Goal: Information Seeking & Learning: Learn about a topic

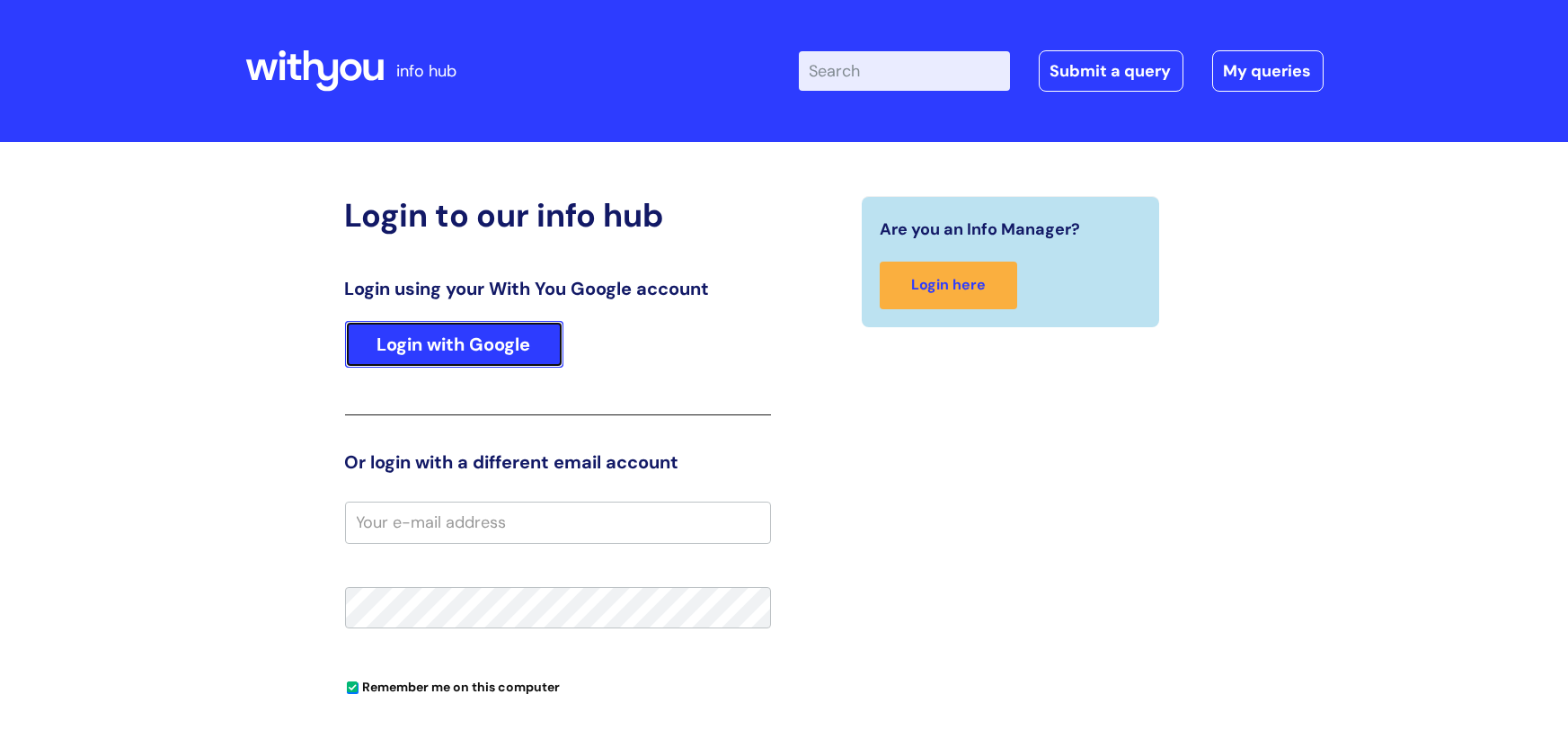
click at [461, 329] on link "Login with Google" at bounding box center [454, 345] width 219 height 47
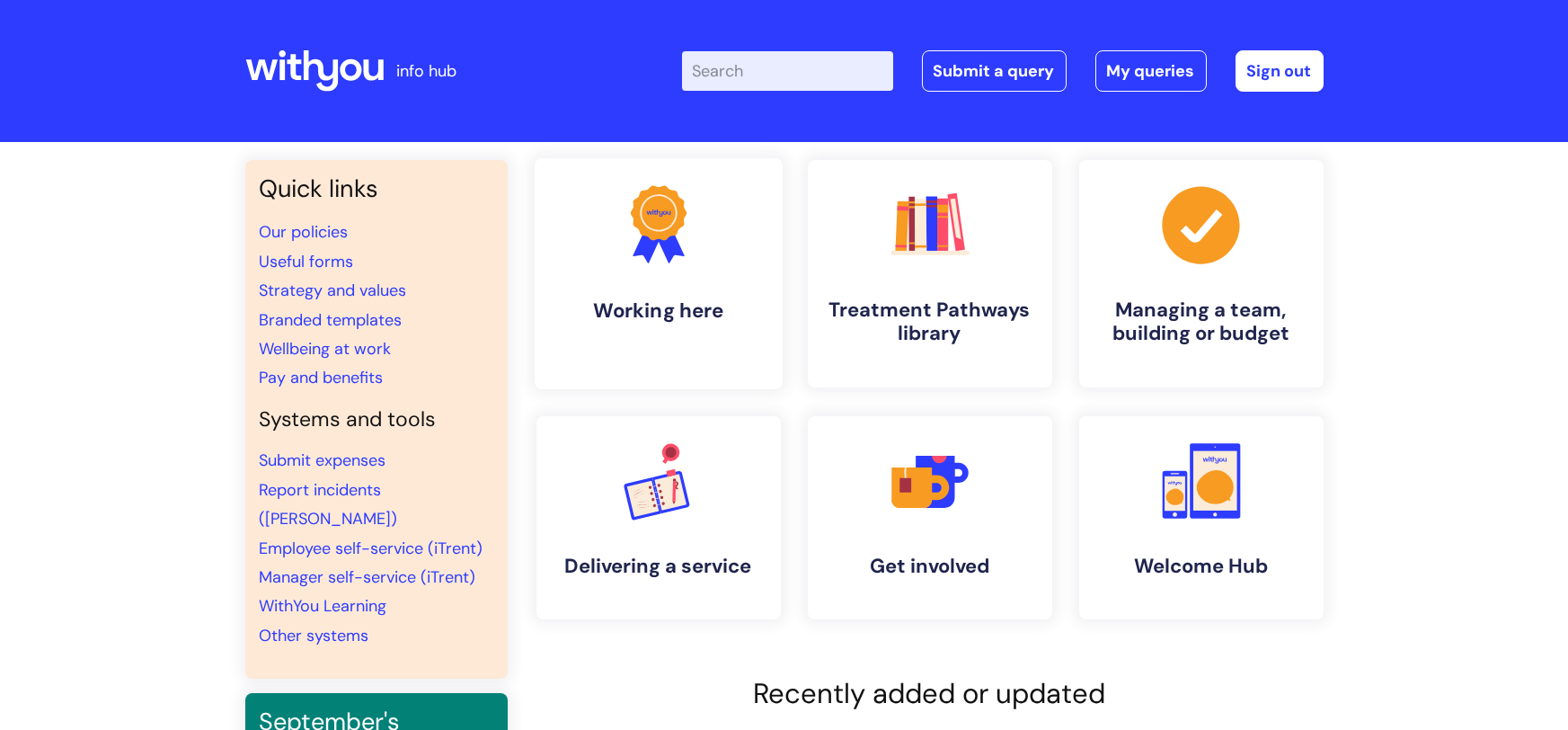
click at [641, 358] on link ".cls-1{fill:#f89b22;}.cls-1,.cls-2,.cls-3{stroke-width:0px;}.cls-2{fill:#2d3cff…" at bounding box center [658, 273] width 248 height 231
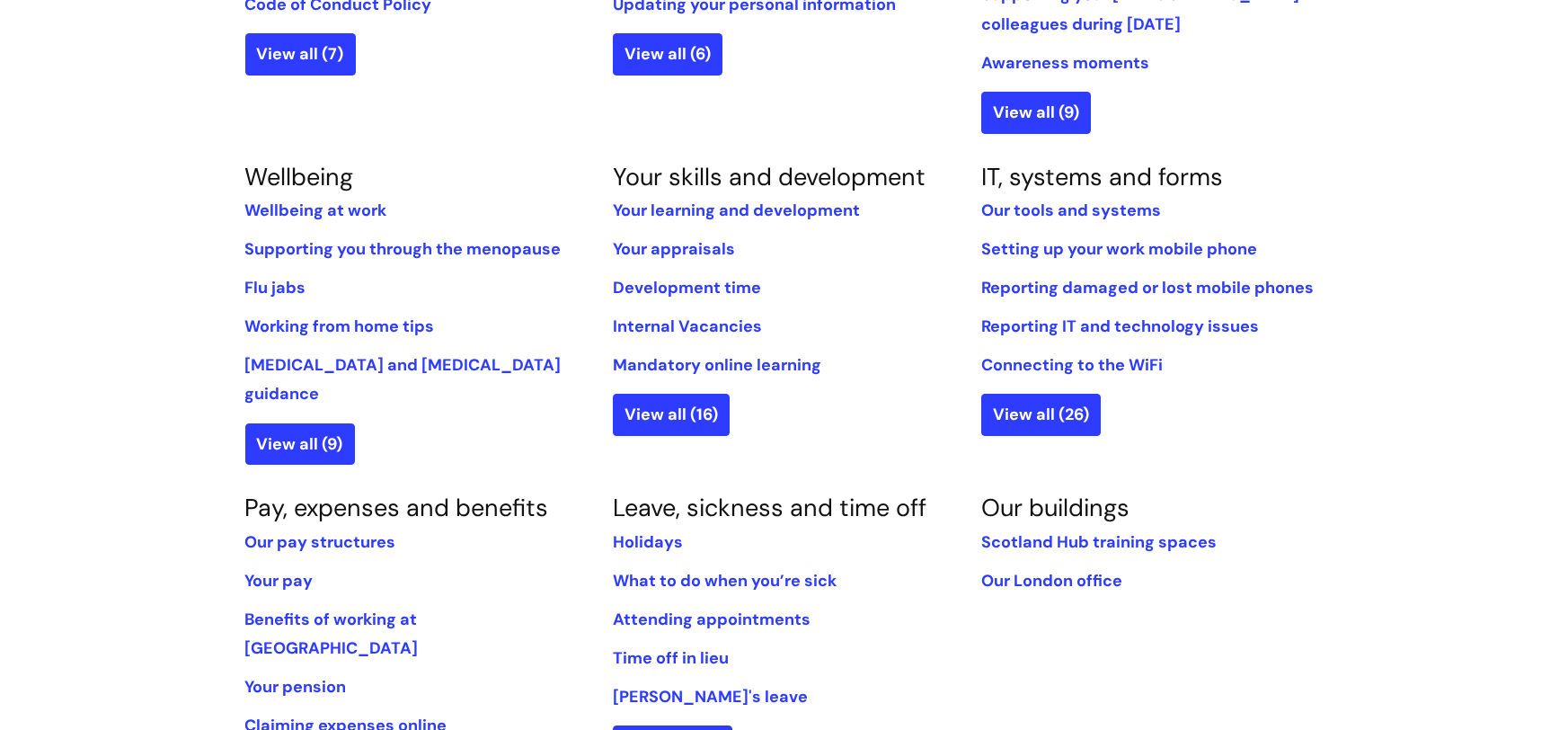
scroll to position [663, 0]
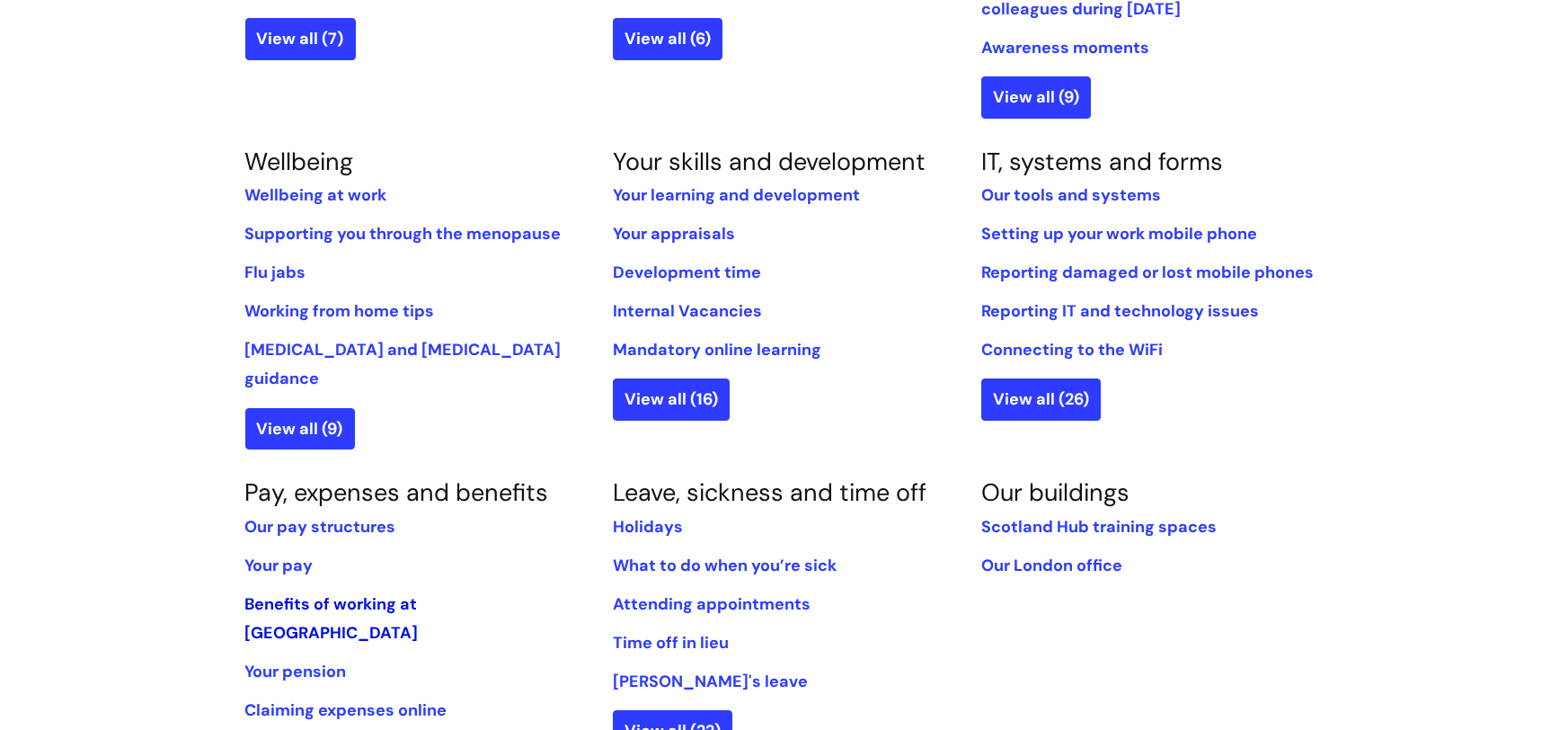
click at [339, 593] on link "Benefits of working at [GEOGRAPHIC_DATA]" at bounding box center [332, 618] width 173 height 50
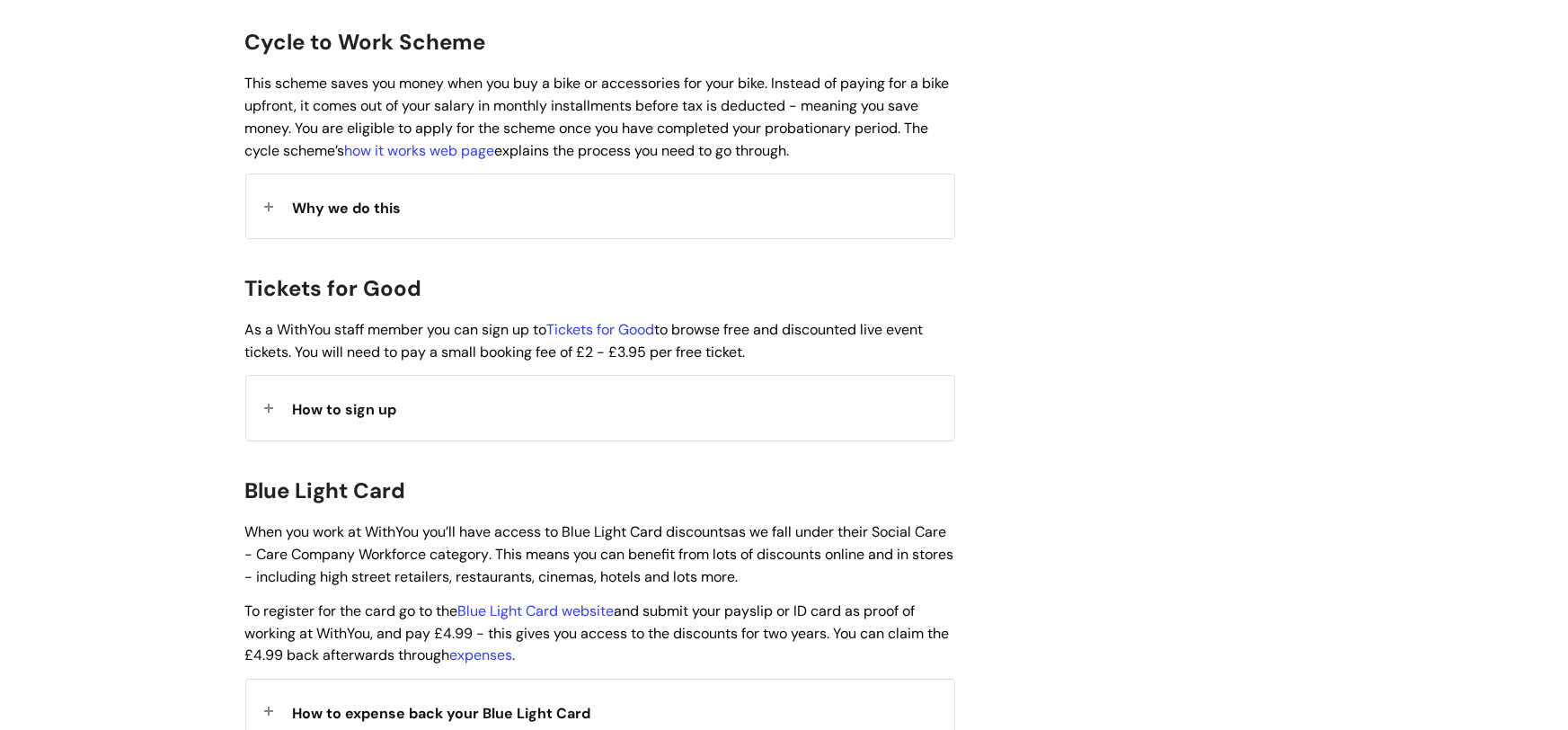
scroll to position [1468, 0]
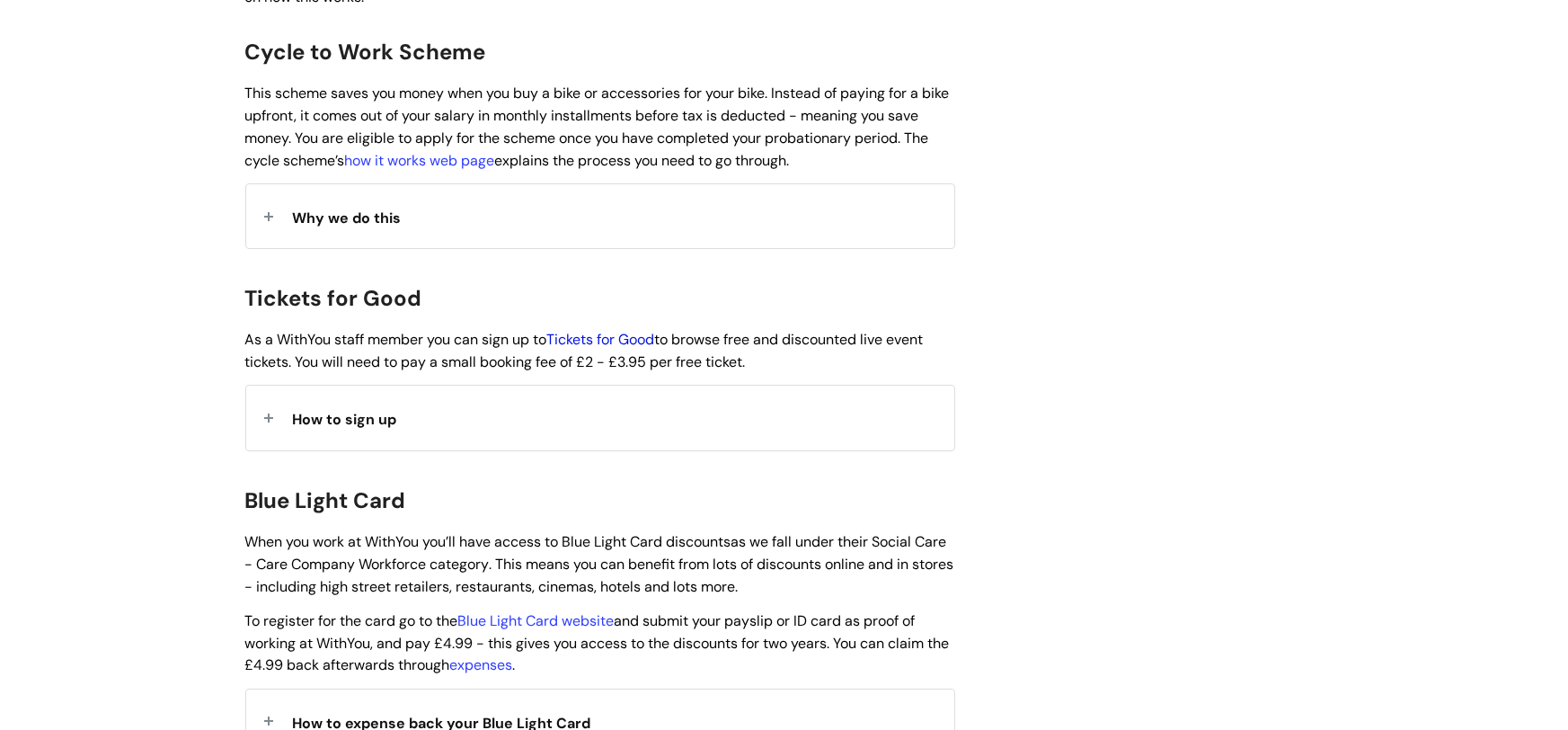
click at [596, 330] on link "Tickets for Good" at bounding box center [601, 339] width 108 height 19
